Goal: Information Seeking & Learning: Learn about a topic

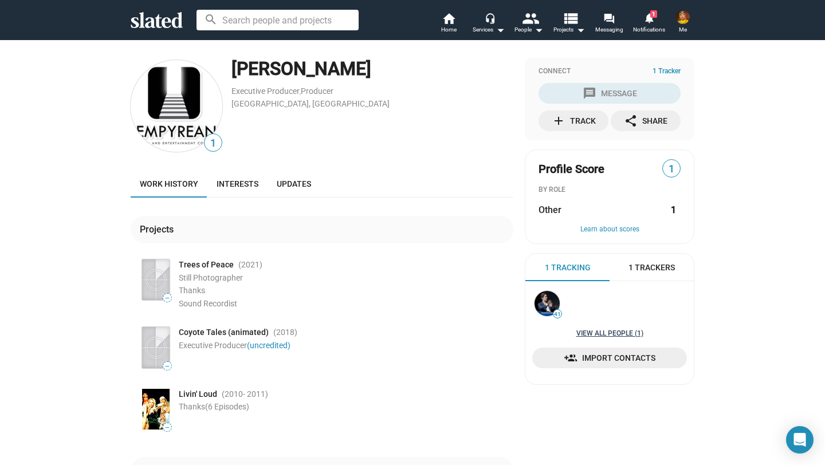
click at [618, 333] on link "View all People (1)" at bounding box center [609, 333] width 67 height 9
click at [247, 183] on span "Interests" at bounding box center [238, 183] width 42 height 9
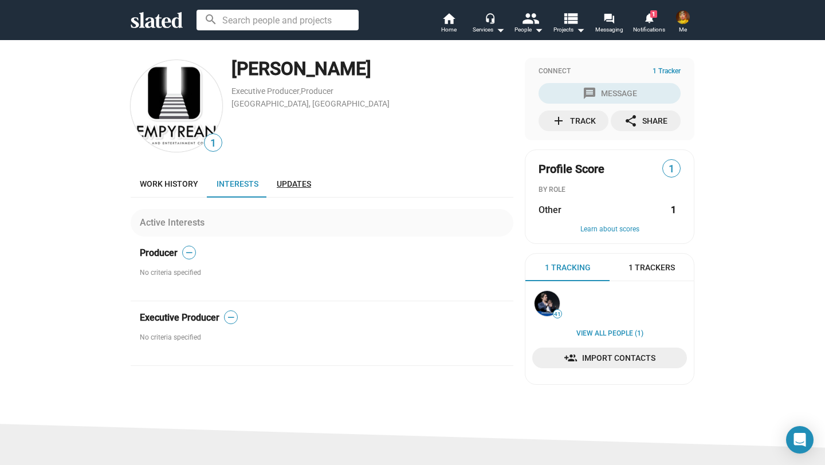
click at [292, 192] on link "Updates" at bounding box center [294, 183] width 53 height 27
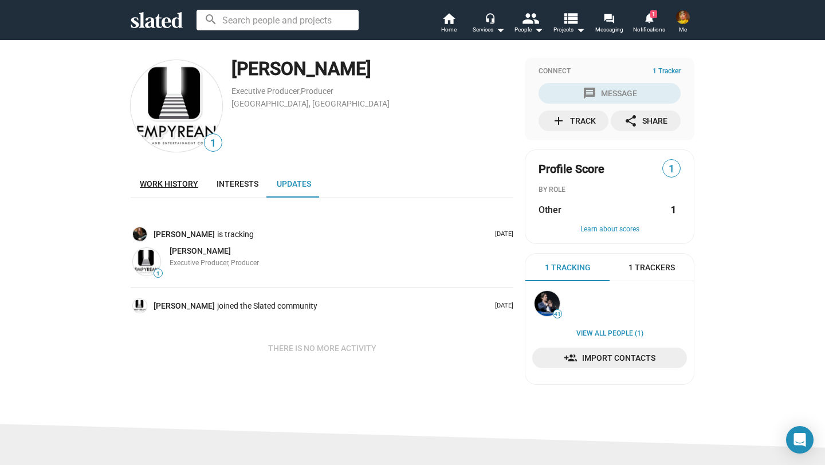
click at [176, 178] on link "Work history" at bounding box center [169, 183] width 77 height 27
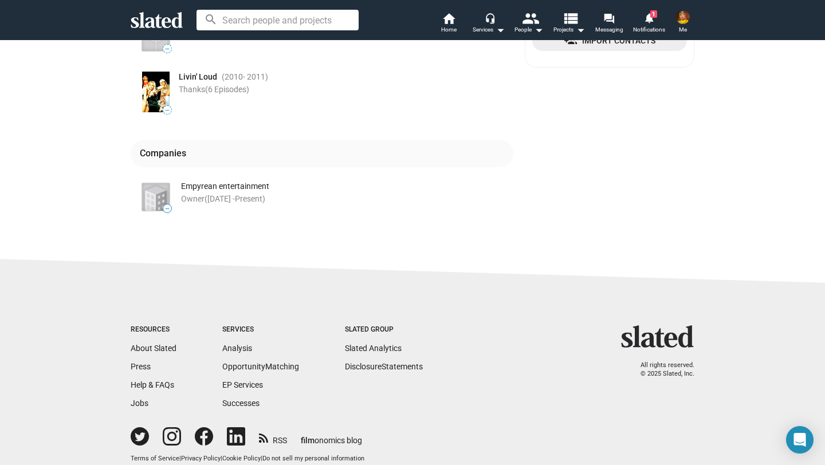
scroll to position [319, 0]
click at [156, 198] on img at bounding box center [155, 195] width 27 height 27
